Goal: Transaction & Acquisition: Obtain resource

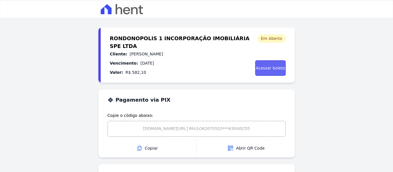
click at [271, 68] on link "Acessar boleto" at bounding box center [270, 68] width 30 height 16
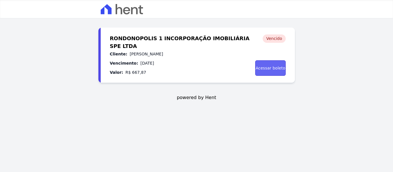
click at [270, 66] on link "Acessar boleto" at bounding box center [270, 68] width 30 height 16
click at [259, 73] on link "Acessar boleto" at bounding box center [270, 68] width 30 height 16
